Goal: Task Accomplishment & Management: Manage account settings

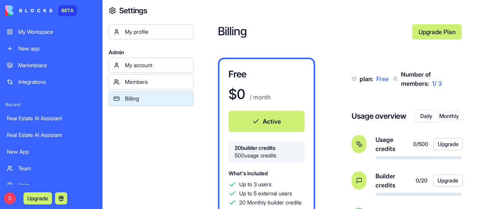
click at [454, 114] on button "Monthly" at bounding box center [449, 116] width 23 height 11
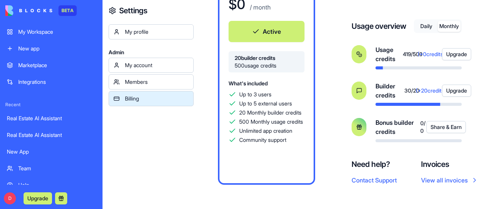
scroll to position [56, 0]
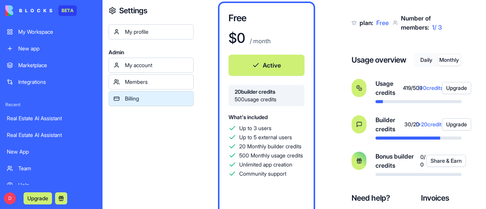
click at [422, 59] on button "Daily" at bounding box center [426, 60] width 23 height 11
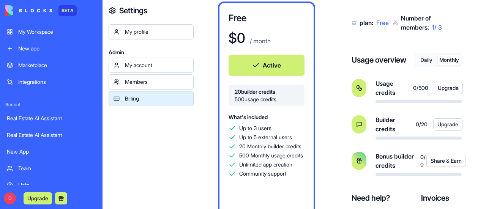
click at [450, 55] on button "Monthly" at bounding box center [449, 60] width 23 height 11
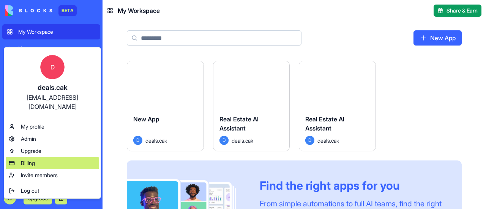
click at [33, 160] on span "Billing" at bounding box center [28, 164] width 14 height 8
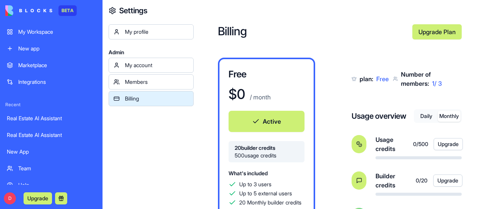
click at [452, 118] on button "Monthly" at bounding box center [449, 116] width 23 height 11
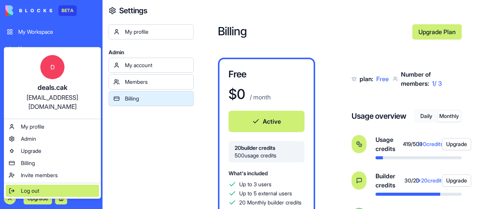
click at [24, 187] on span "Log out" at bounding box center [30, 191] width 18 height 8
